Goal: Task Accomplishment & Management: Manage account settings

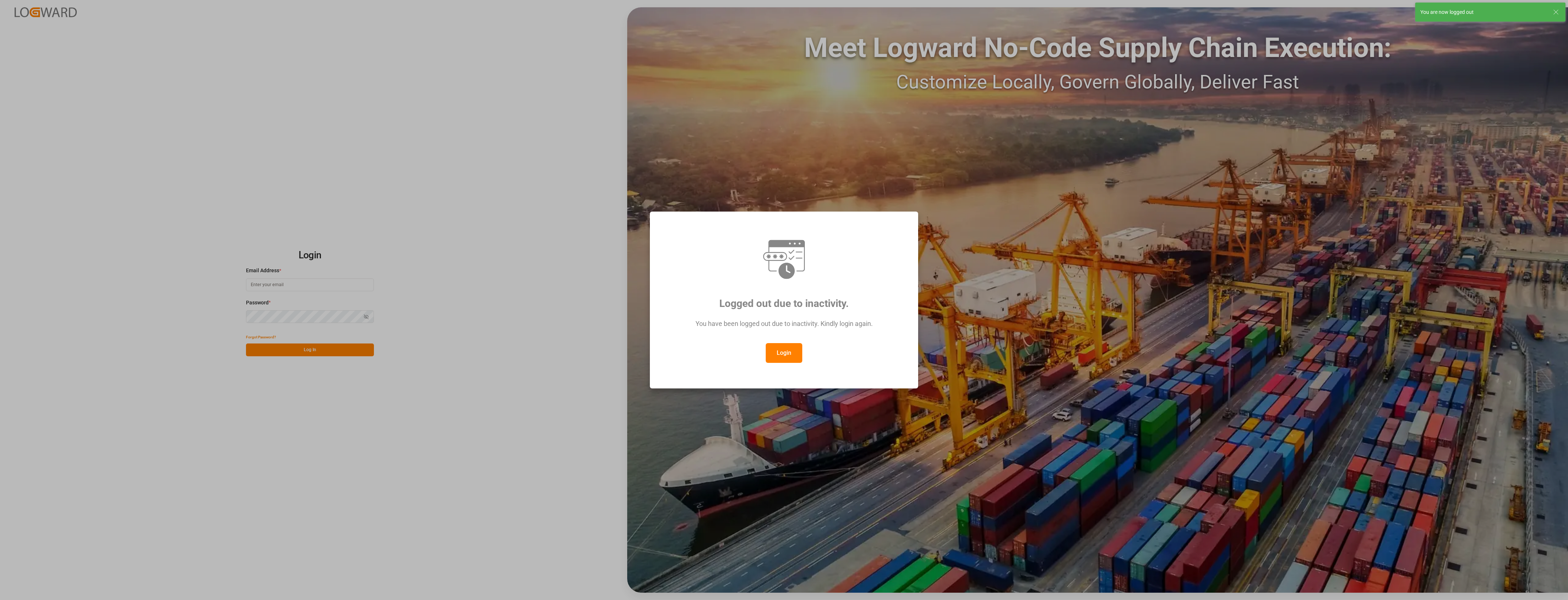
type input "cyril.leroy@melitta.fr"
click at [796, 351] on button "Login" at bounding box center [784, 353] width 37 height 19
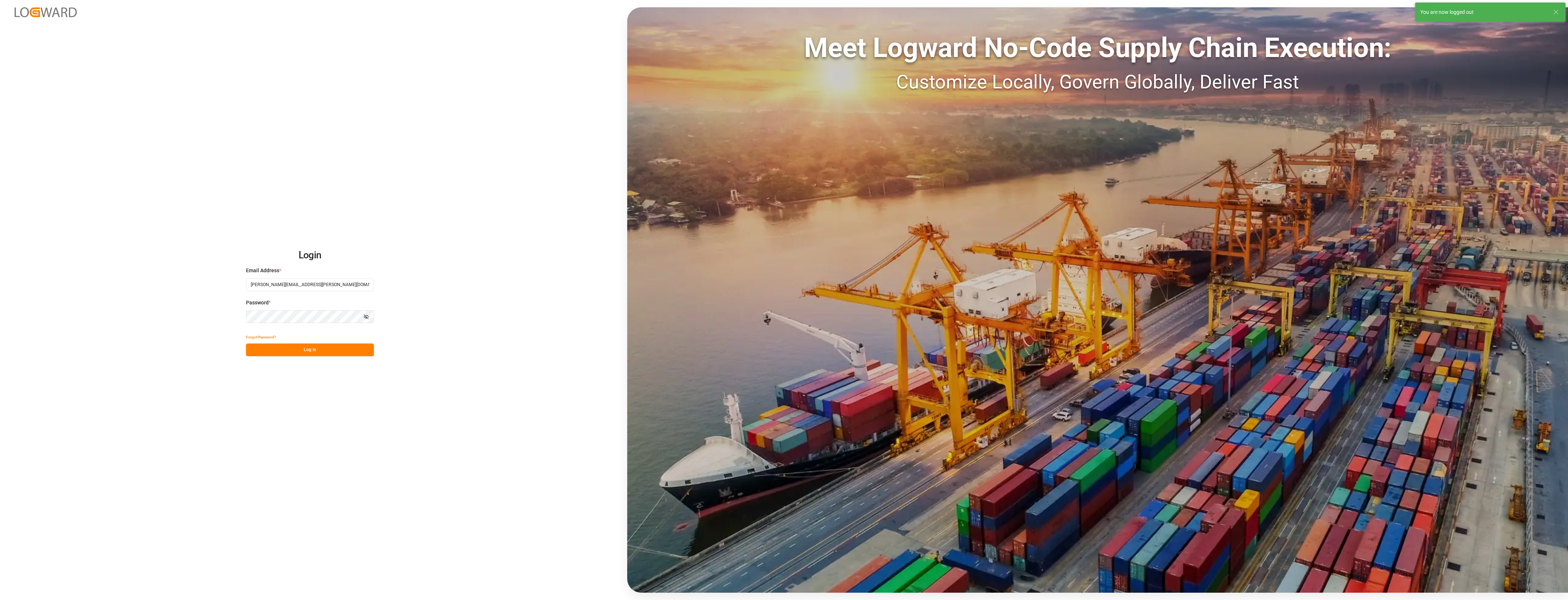
click at [354, 350] on button "Log In" at bounding box center [310, 349] width 128 height 13
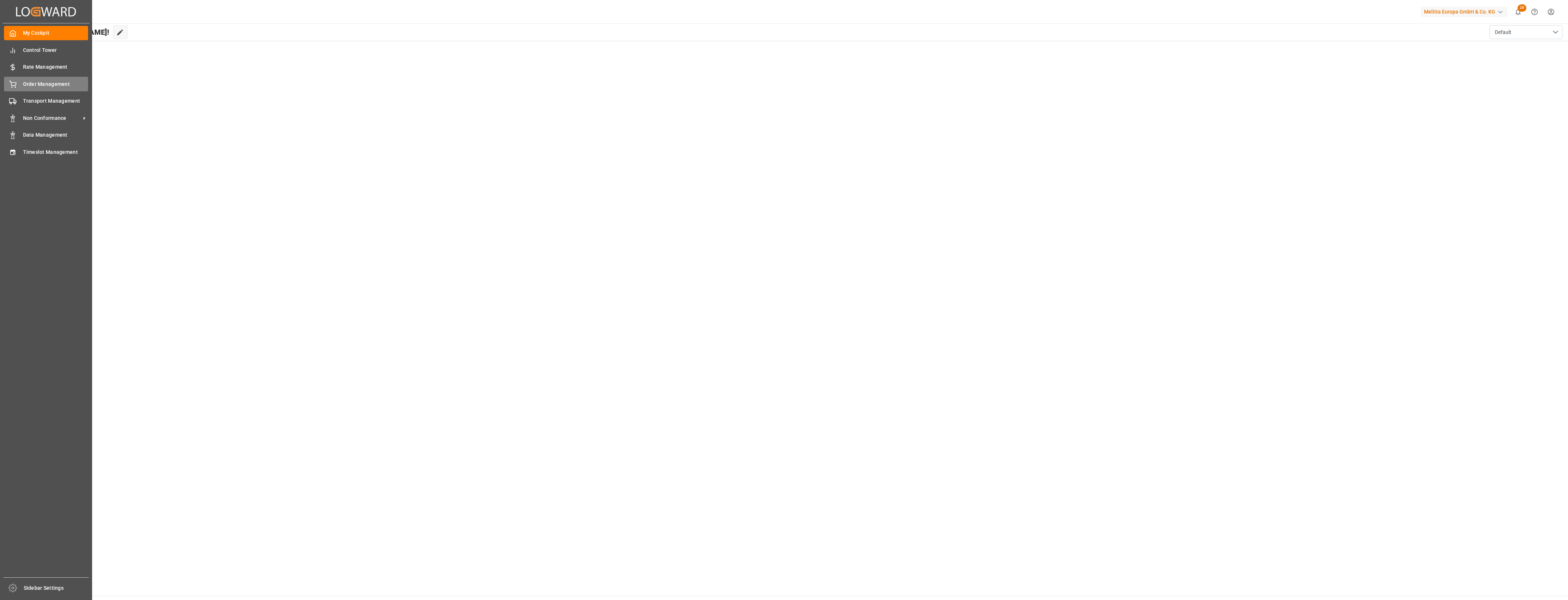
click at [32, 85] on span "Order Management" at bounding box center [55, 84] width 65 height 8
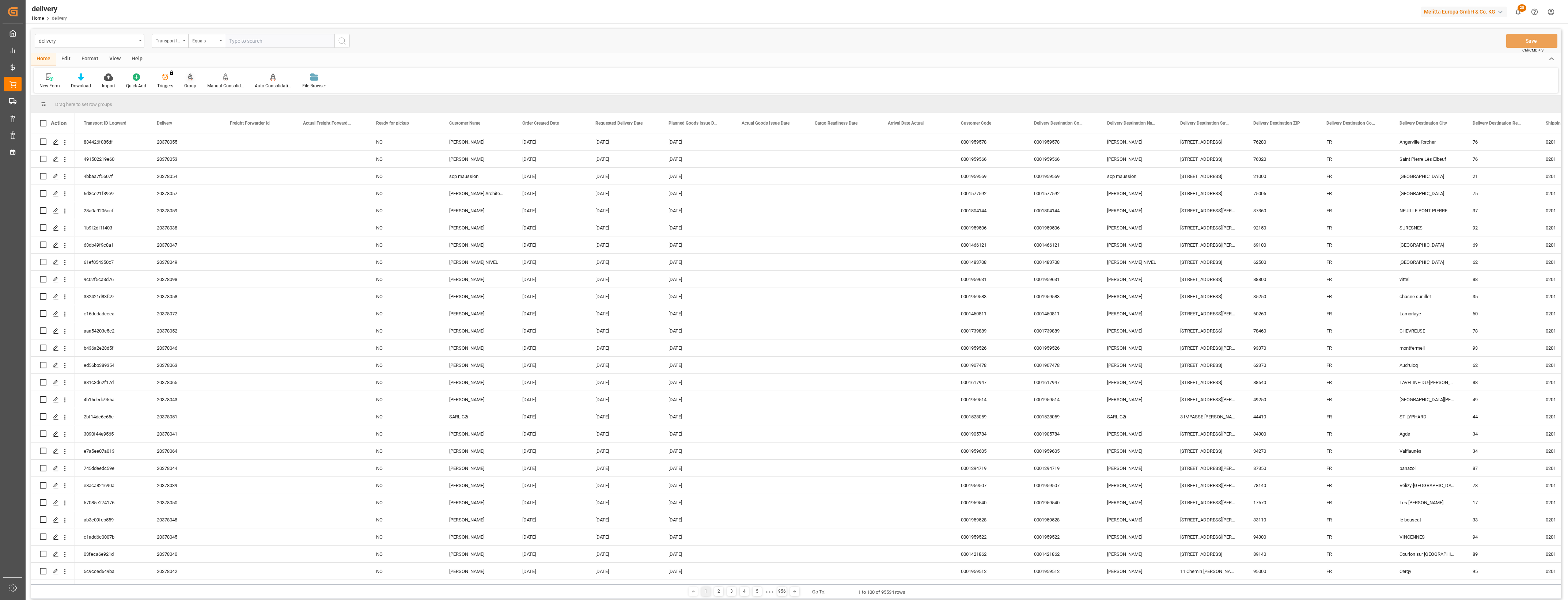
click at [191, 81] on div "Group" at bounding box center [191, 81] width 23 height 16
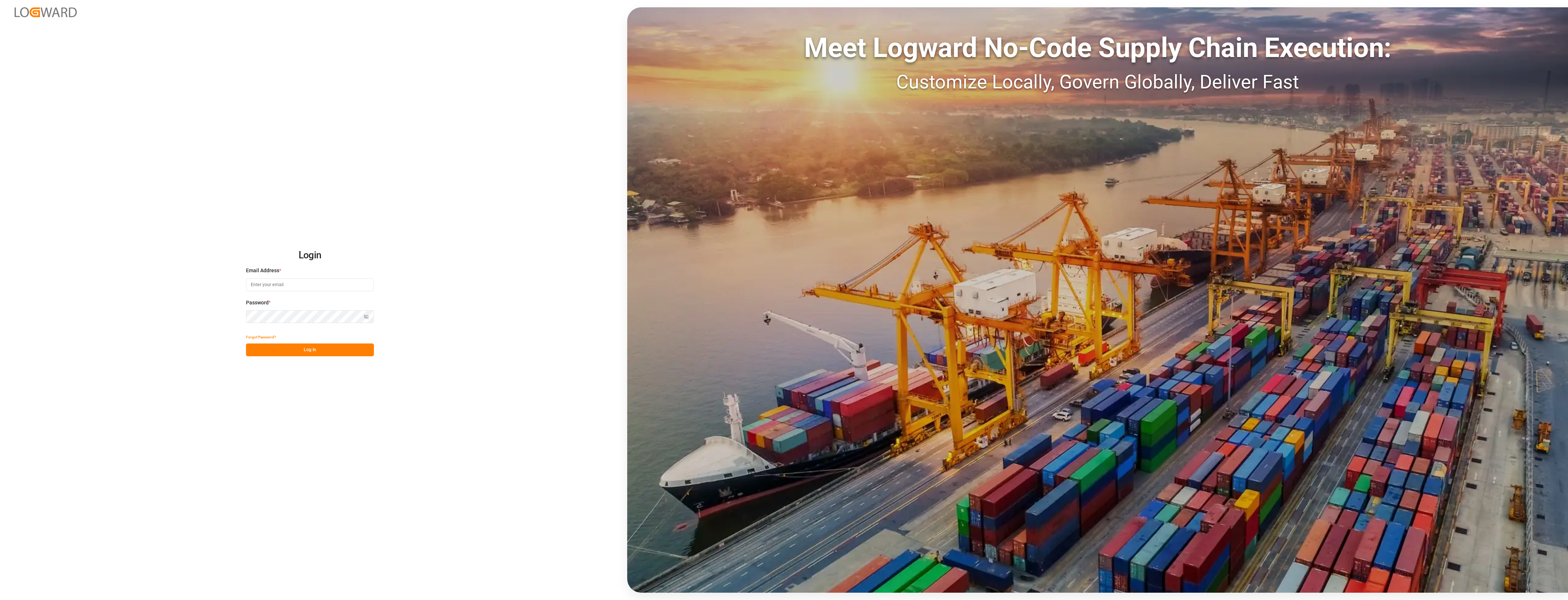
type input "cyril.leroy@melitta.fr"
click at [306, 348] on button "Log In" at bounding box center [310, 349] width 128 height 13
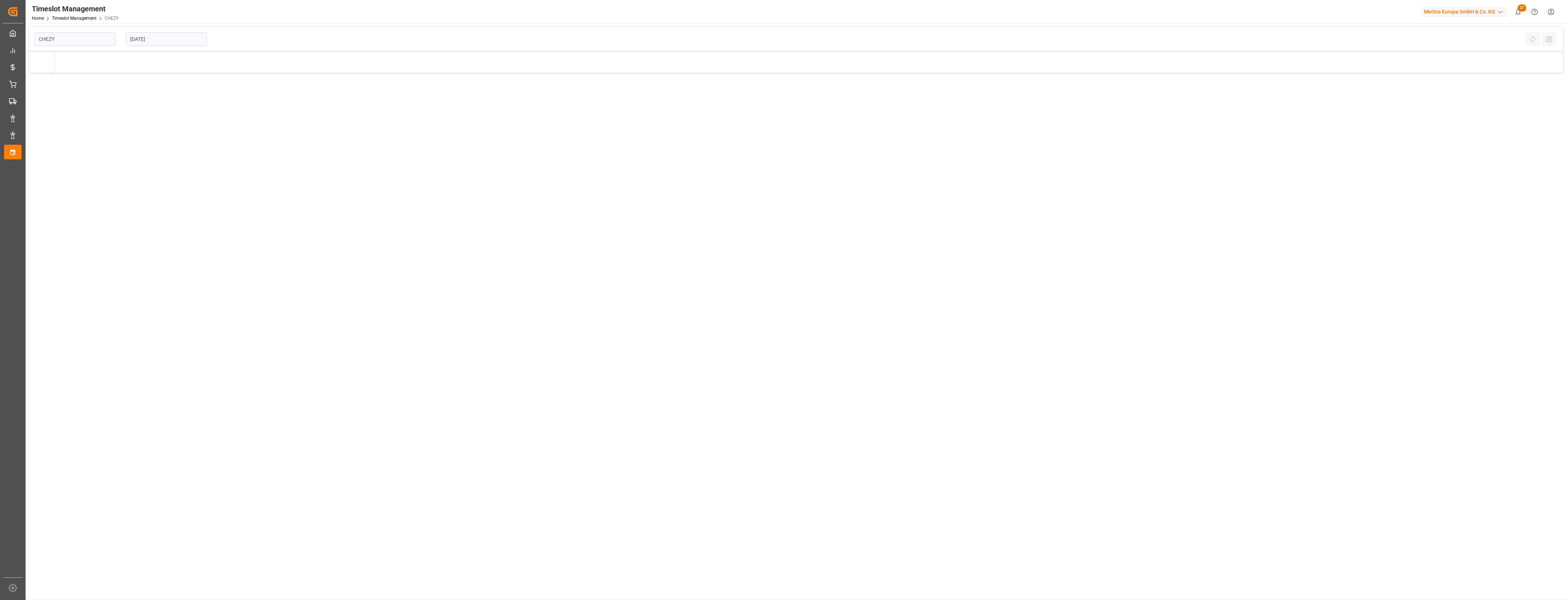
type input "Chezy Loading"
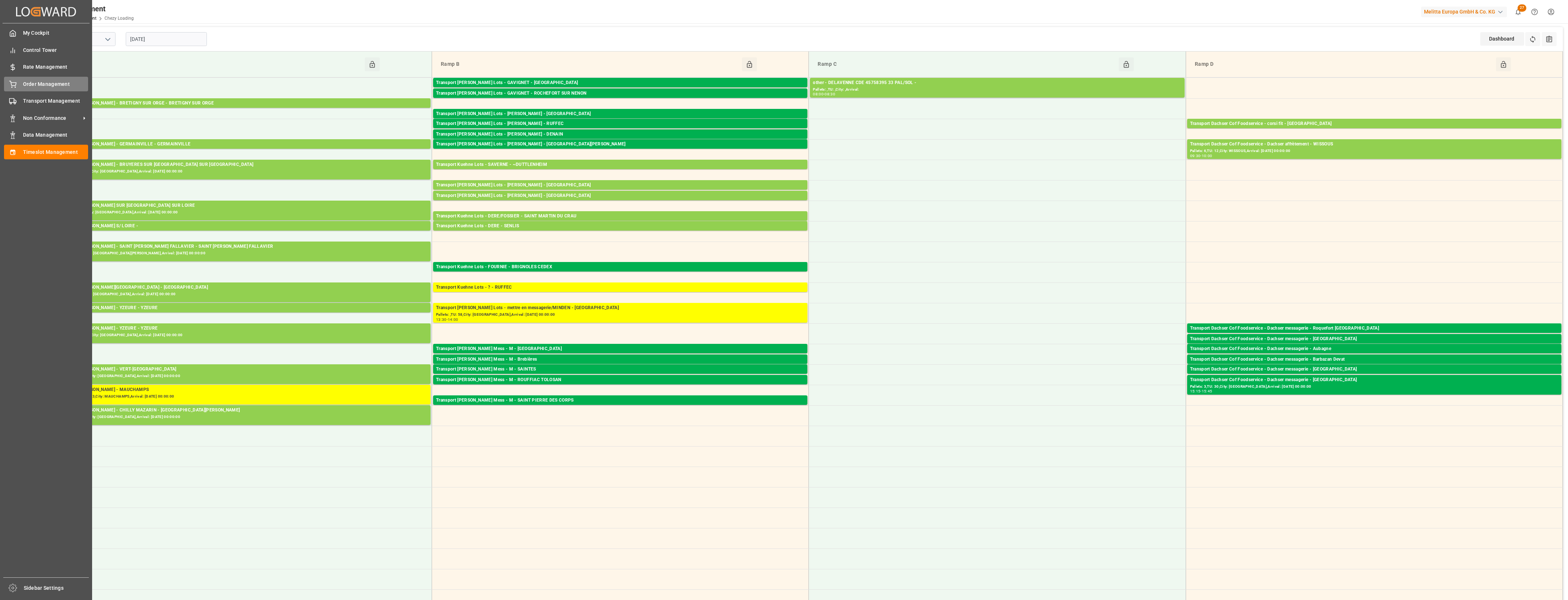
click at [11, 88] on icon at bounding box center [13, 85] width 7 height 7
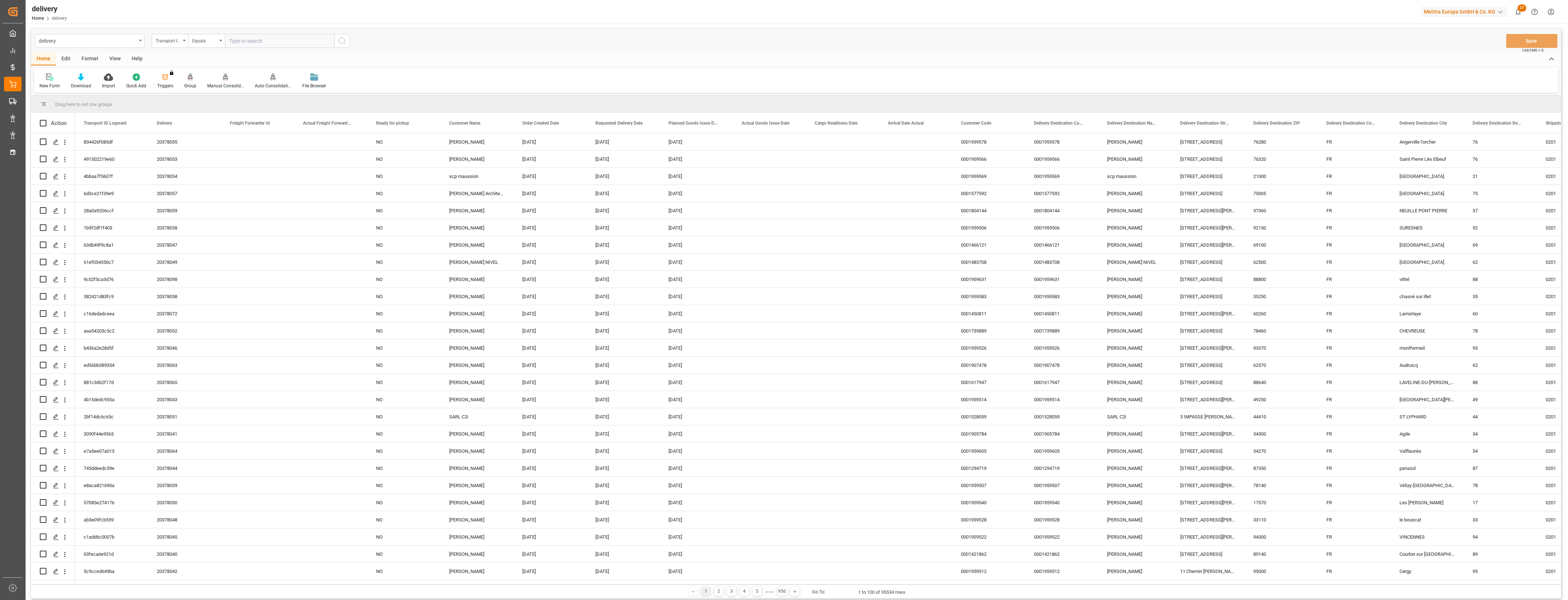
click at [188, 79] on icon at bounding box center [191, 77] width 5 height 7
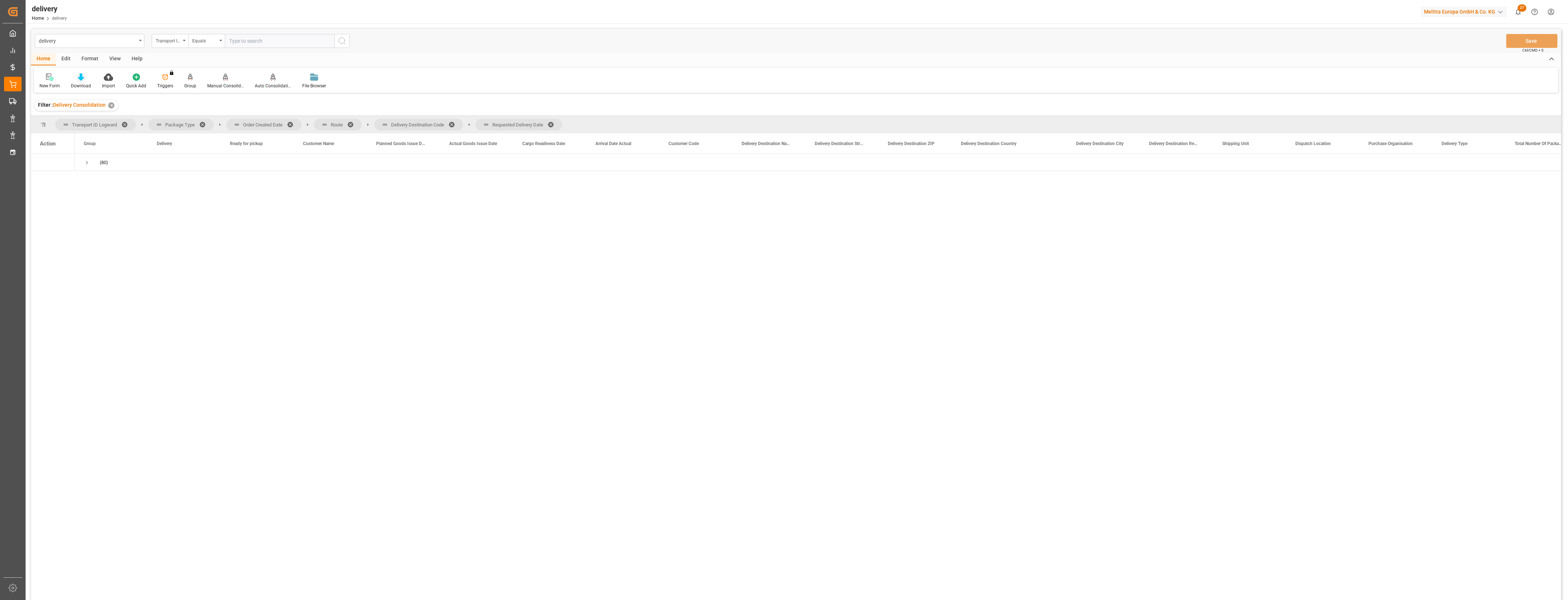
click at [84, 81] on div "Download" at bounding box center [80, 81] width 31 height 16
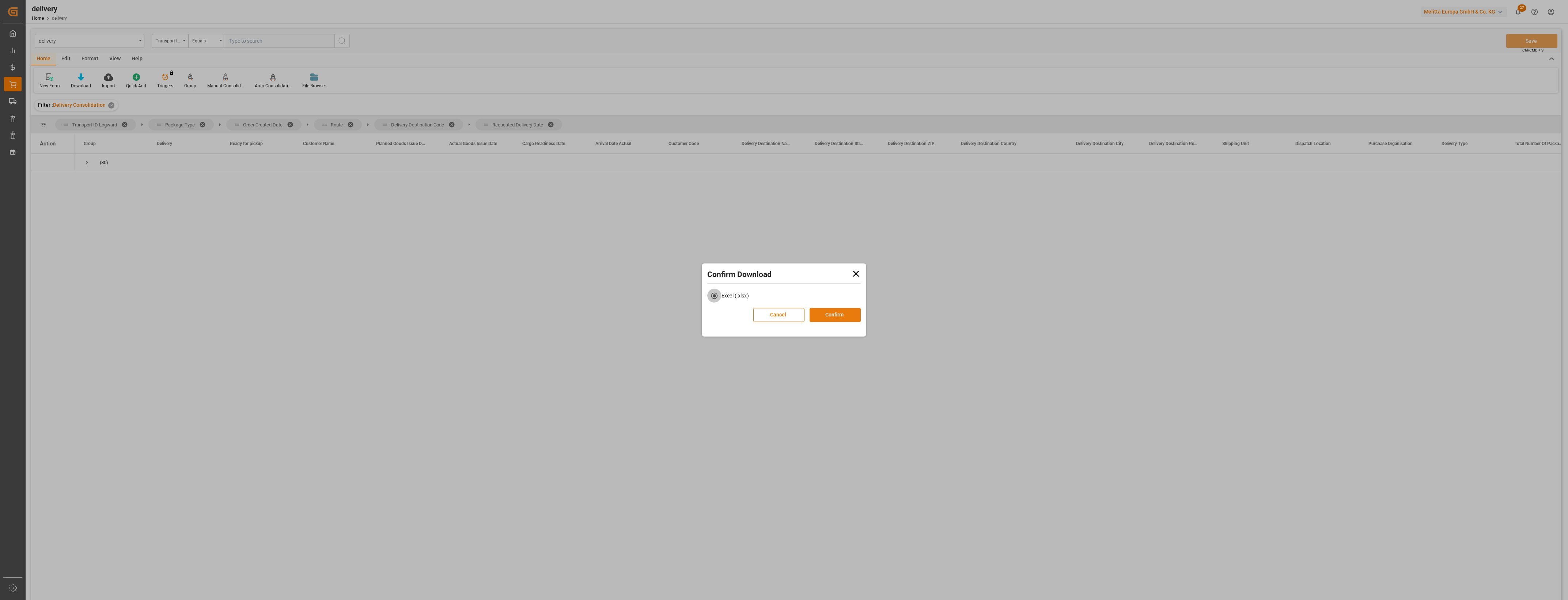
click at [824, 314] on button "Confirm" at bounding box center [835, 315] width 51 height 14
click at [797, 322] on link "Go to Downloads" at bounding box center [780, 323] width 39 height 6
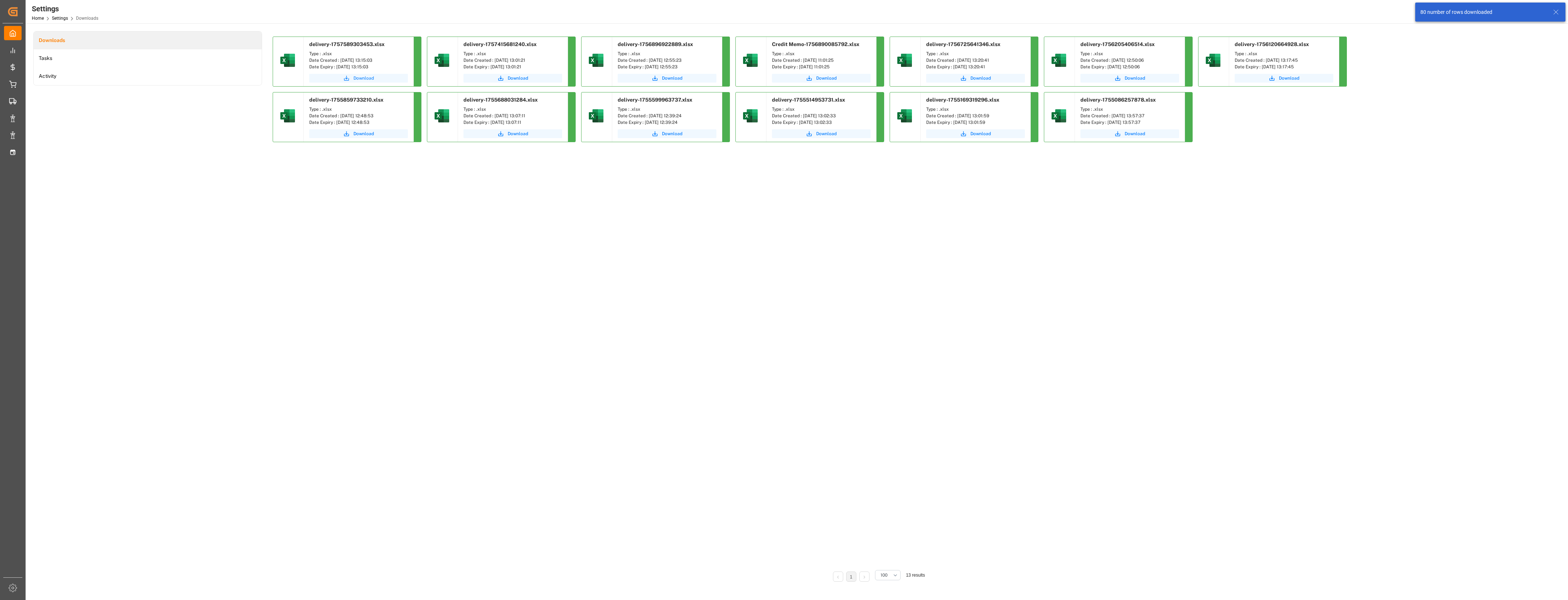
click at [371, 77] on span "Download" at bounding box center [364, 78] width 21 height 7
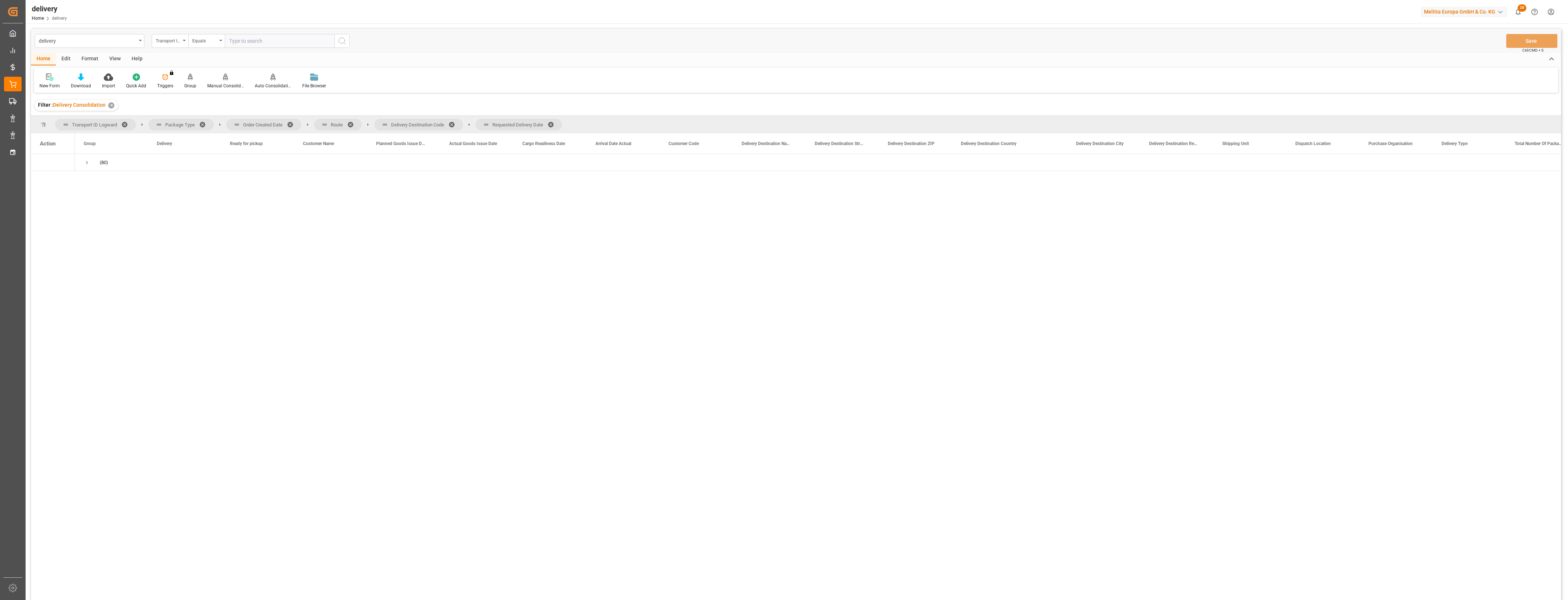
click at [292, 125] on span at bounding box center [292, 124] width 12 height 7
click at [265, 124] on span at bounding box center [265, 124] width 12 height 7
click at [305, 123] on span at bounding box center [306, 124] width 12 height 7
click at [301, 125] on span at bounding box center [304, 124] width 12 height 7
click at [77, 82] on div "Download" at bounding box center [80, 81] width 31 height 16
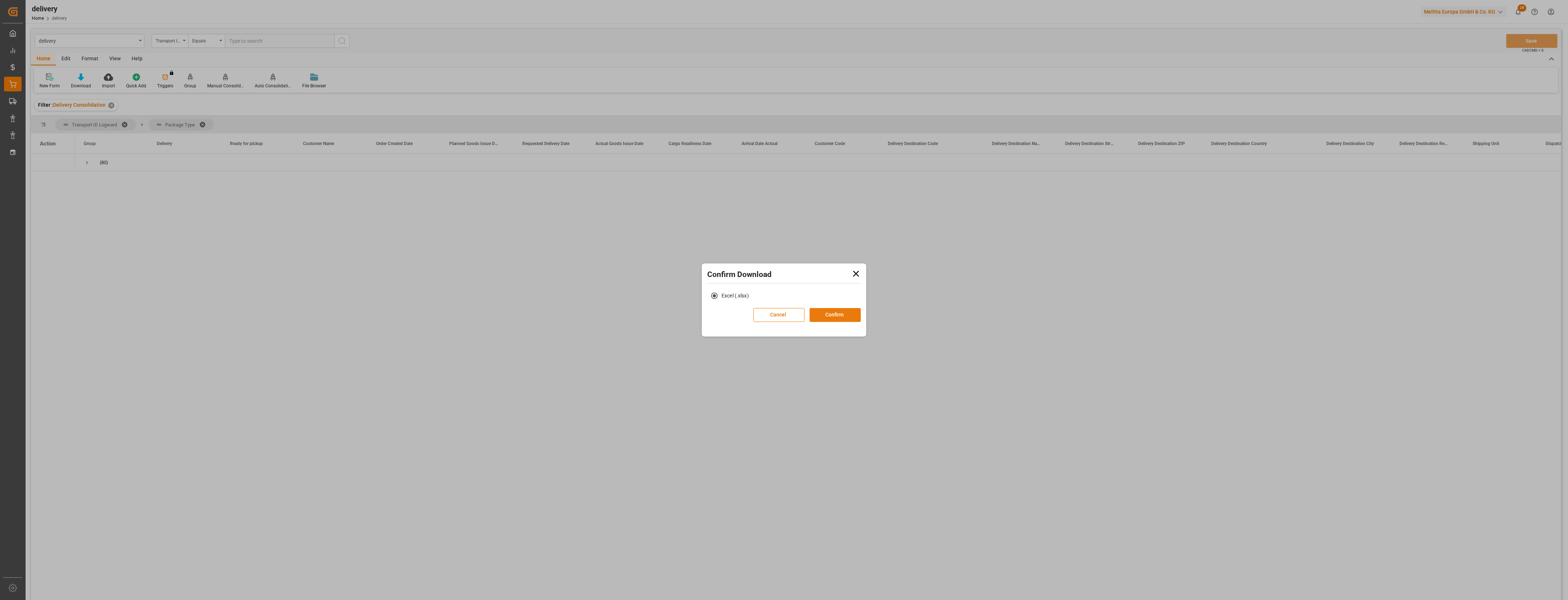
click at [830, 315] on button "Confirm" at bounding box center [835, 315] width 51 height 14
click at [794, 323] on link "Go to Downloads" at bounding box center [780, 323] width 39 height 6
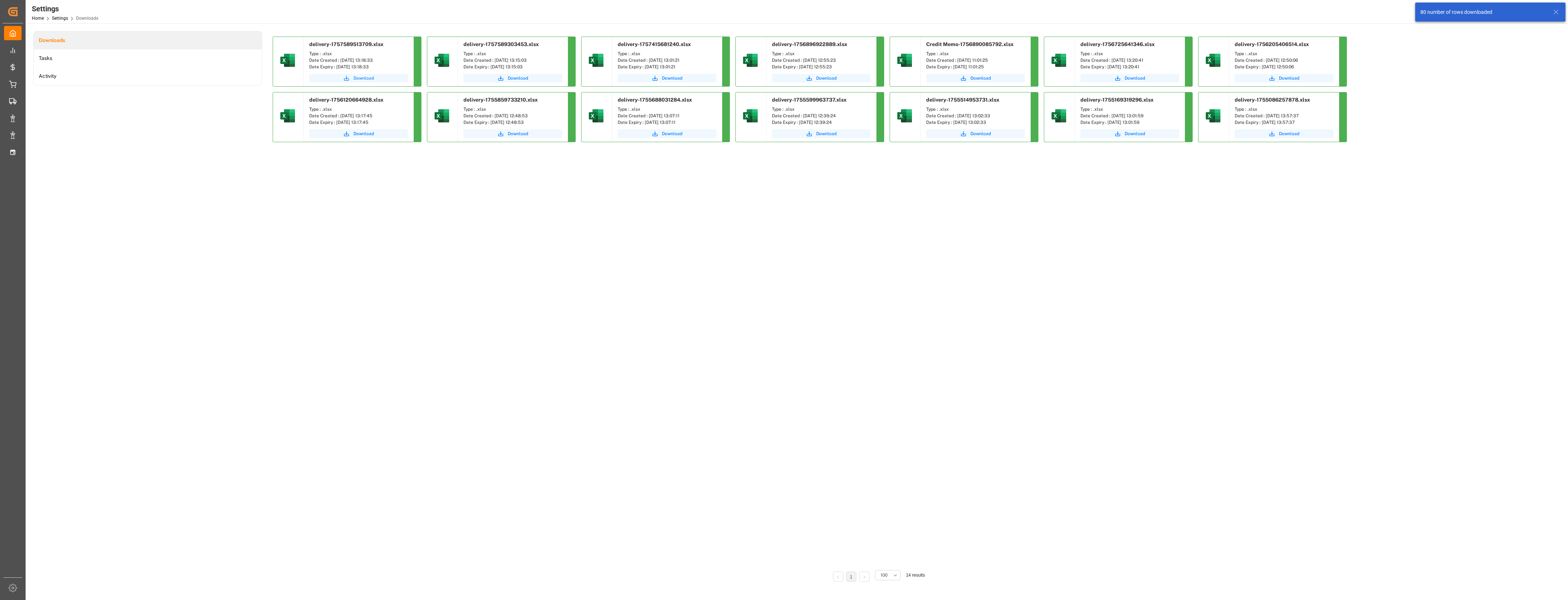
click at [369, 75] on span "Download" at bounding box center [364, 78] width 21 height 7
